Goal: Find specific page/section: Find specific page/section

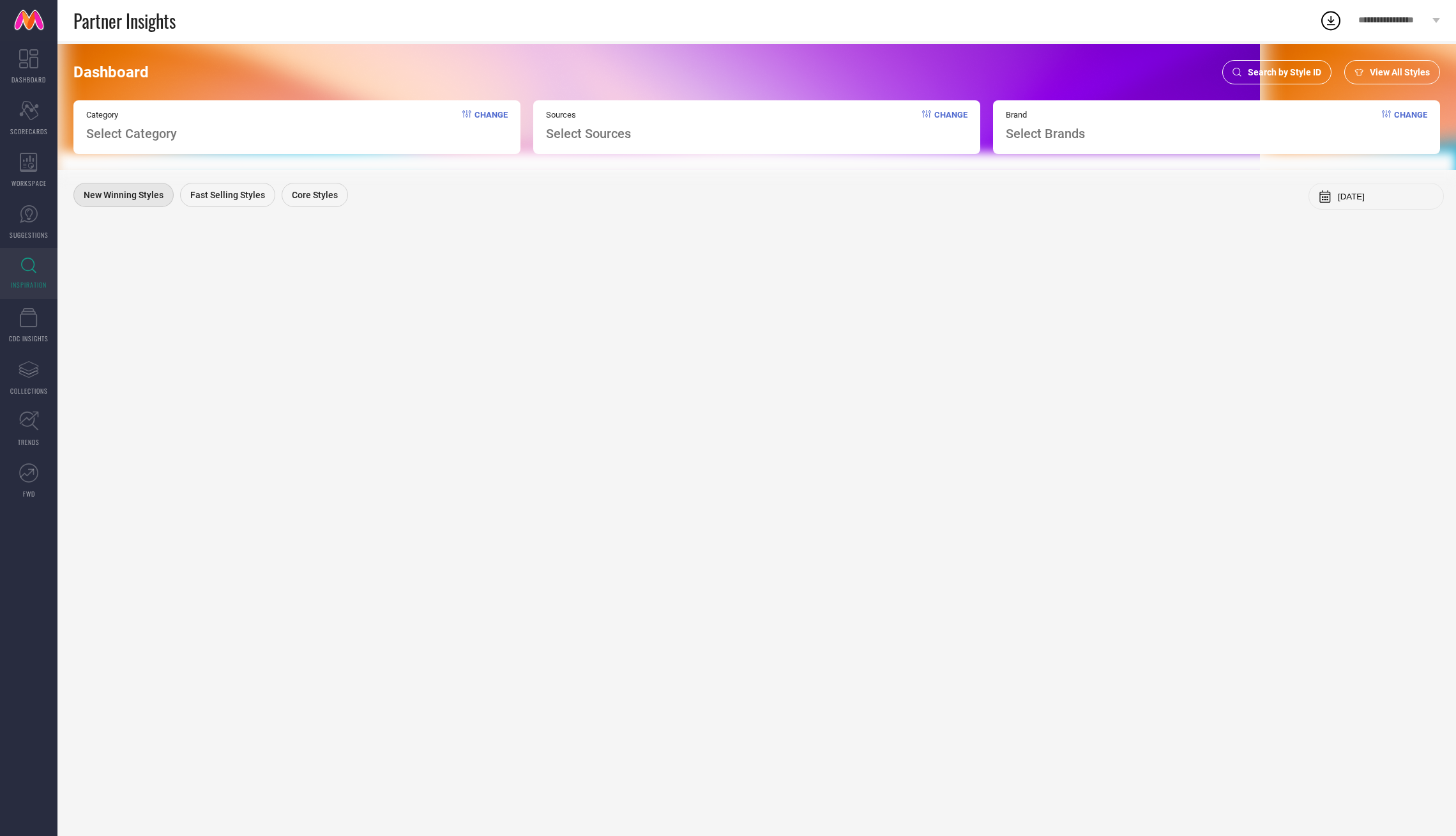
click at [1295, 71] on span "Search by Style ID" at bounding box center [1285, 72] width 74 height 10
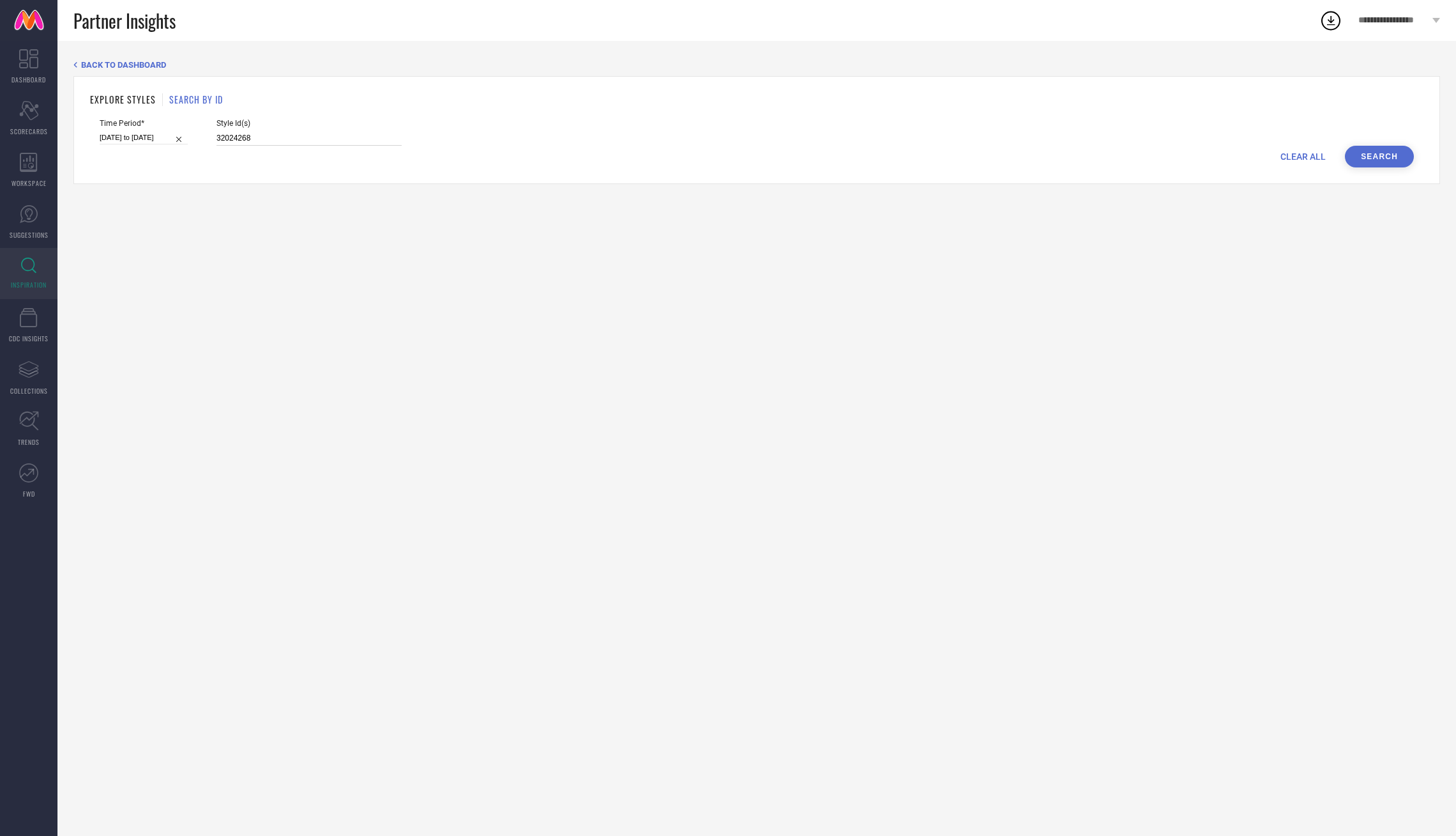
click at [275, 136] on input "32024268" at bounding box center [309, 137] width 185 height 14
paste input "1358217, 28562468, 33347822"
type input "31358217, 28562468, 33347822"
click at [1365, 156] on button "Search" at bounding box center [1379, 157] width 69 height 22
